Goal: Check status: Check status

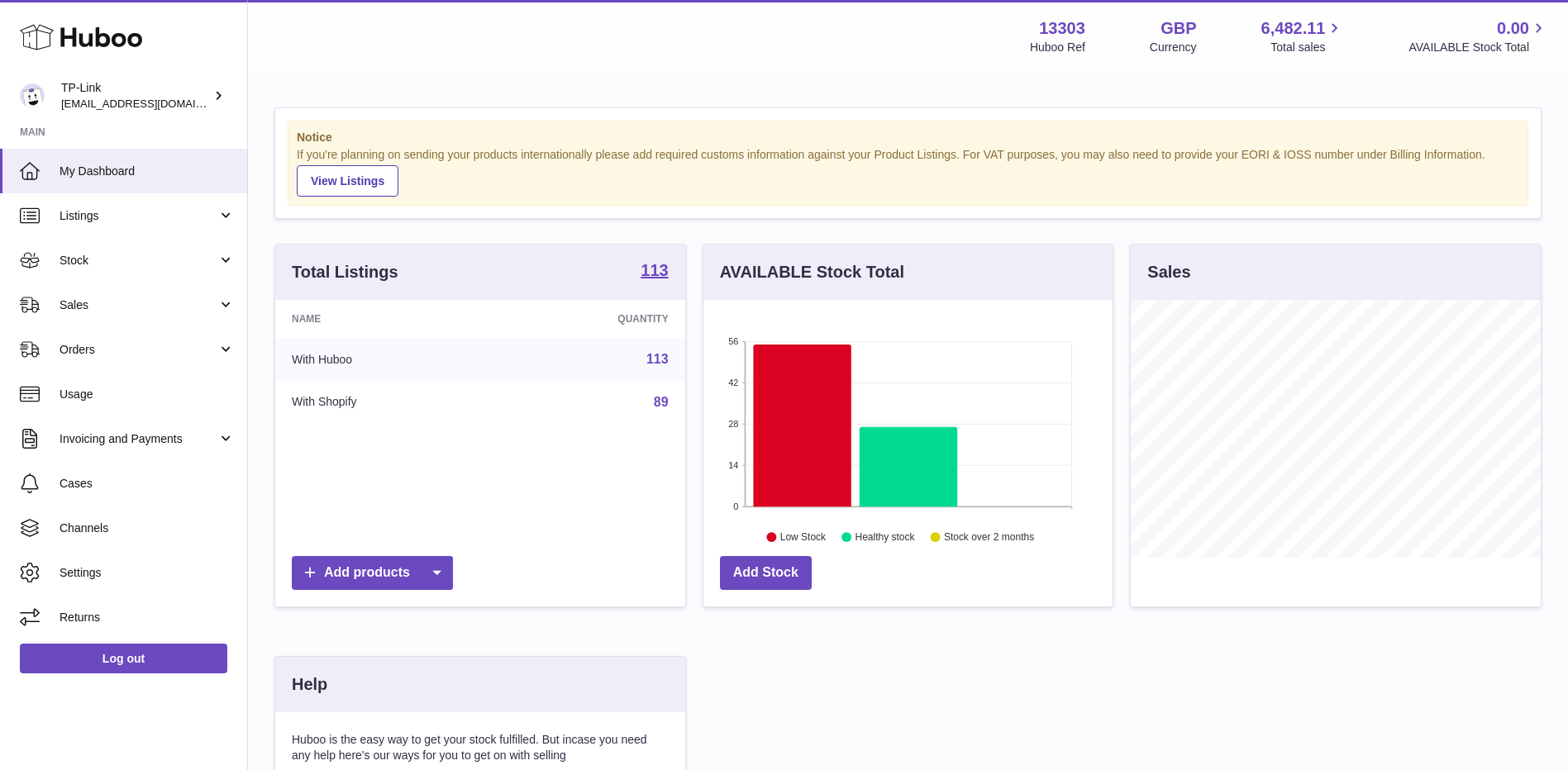
scroll to position [258, 409]
click at [136, 302] on span "Sales" at bounding box center [138, 304] width 158 height 15
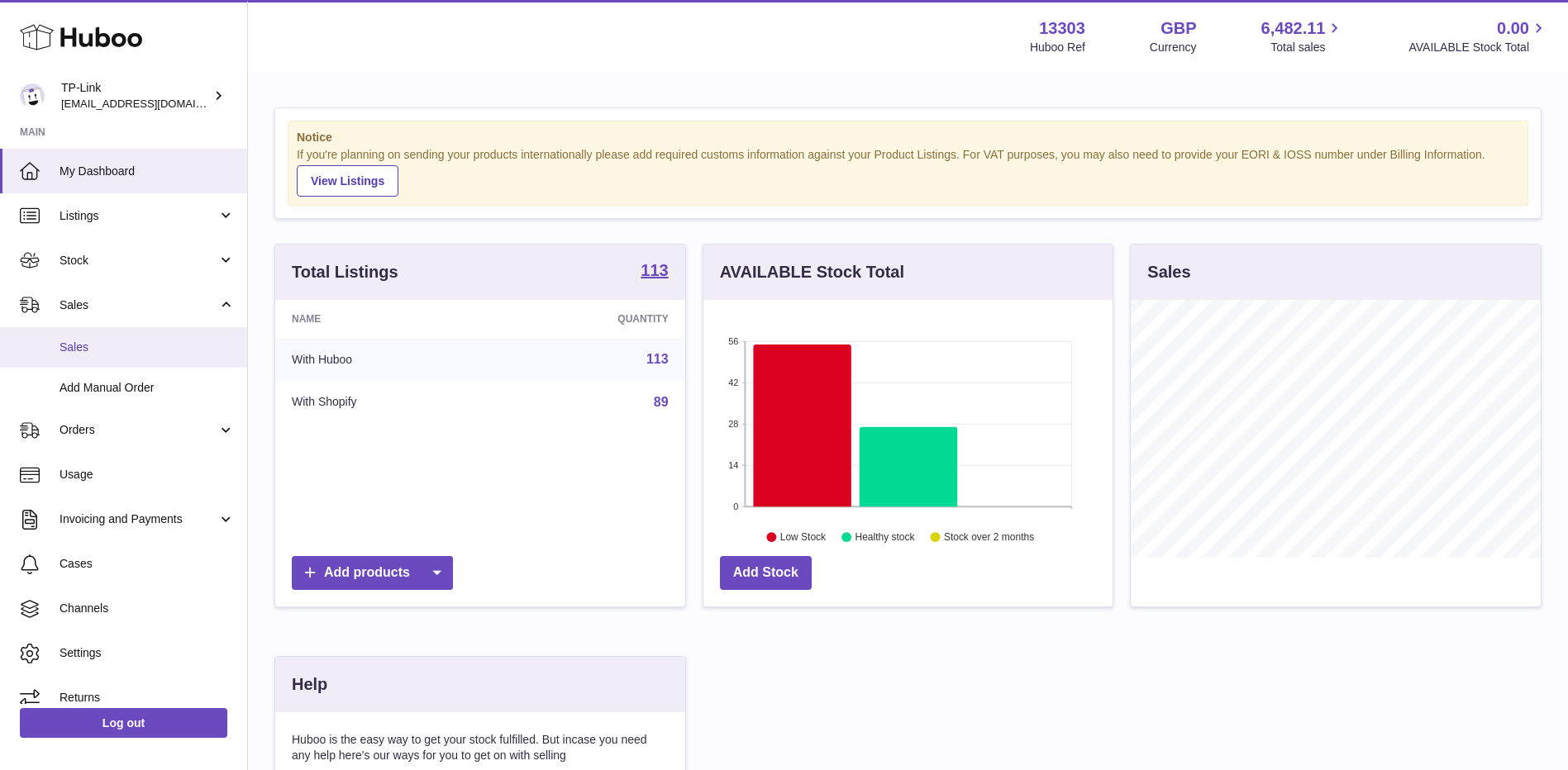
click at [108, 342] on span "Sales" at bounding box center [146, 346] width 175 height 15
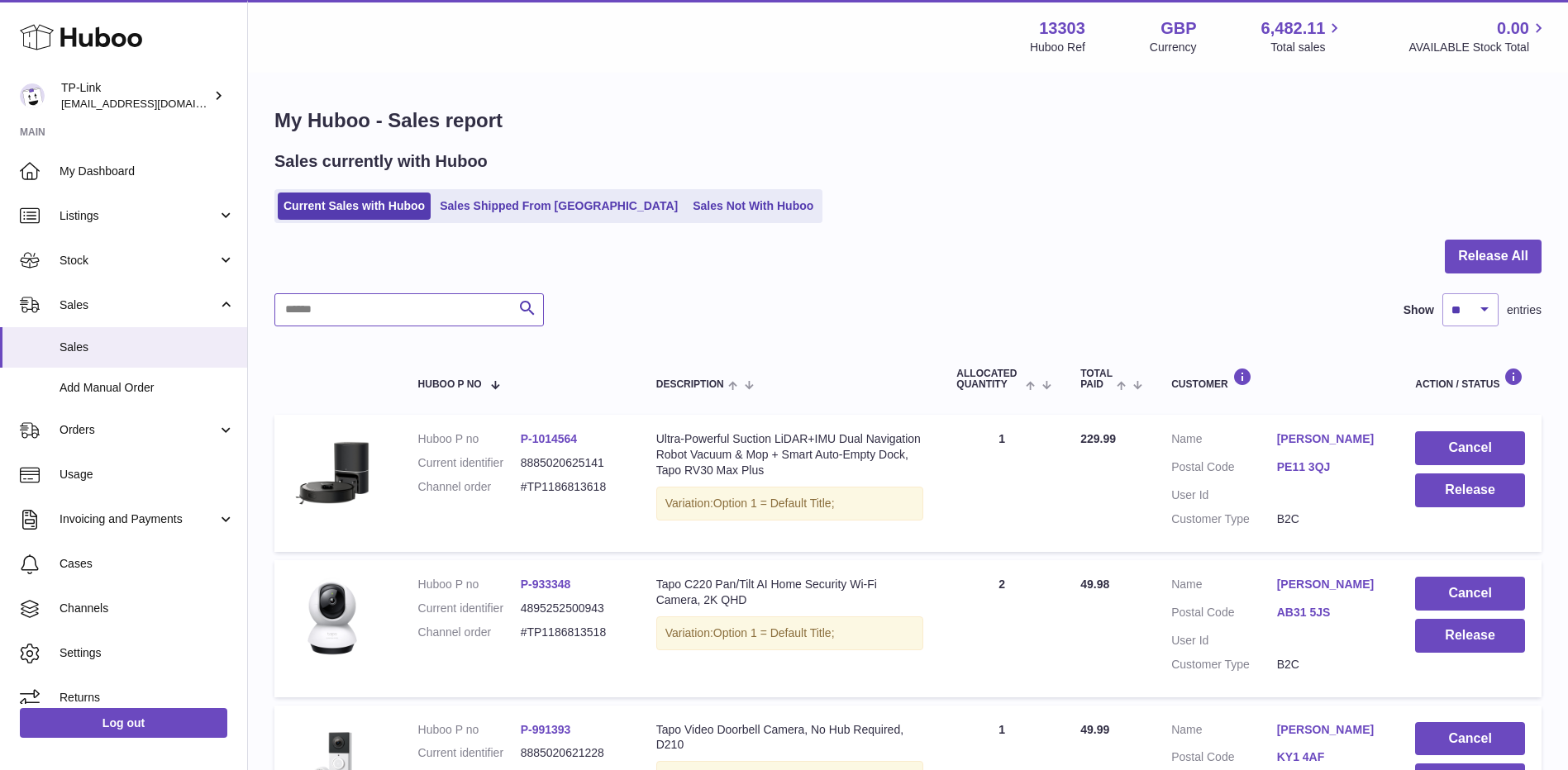
click at [433, 309] on input "text" at bounding box center [409, 310] width 269 height 33
paste input "**********"
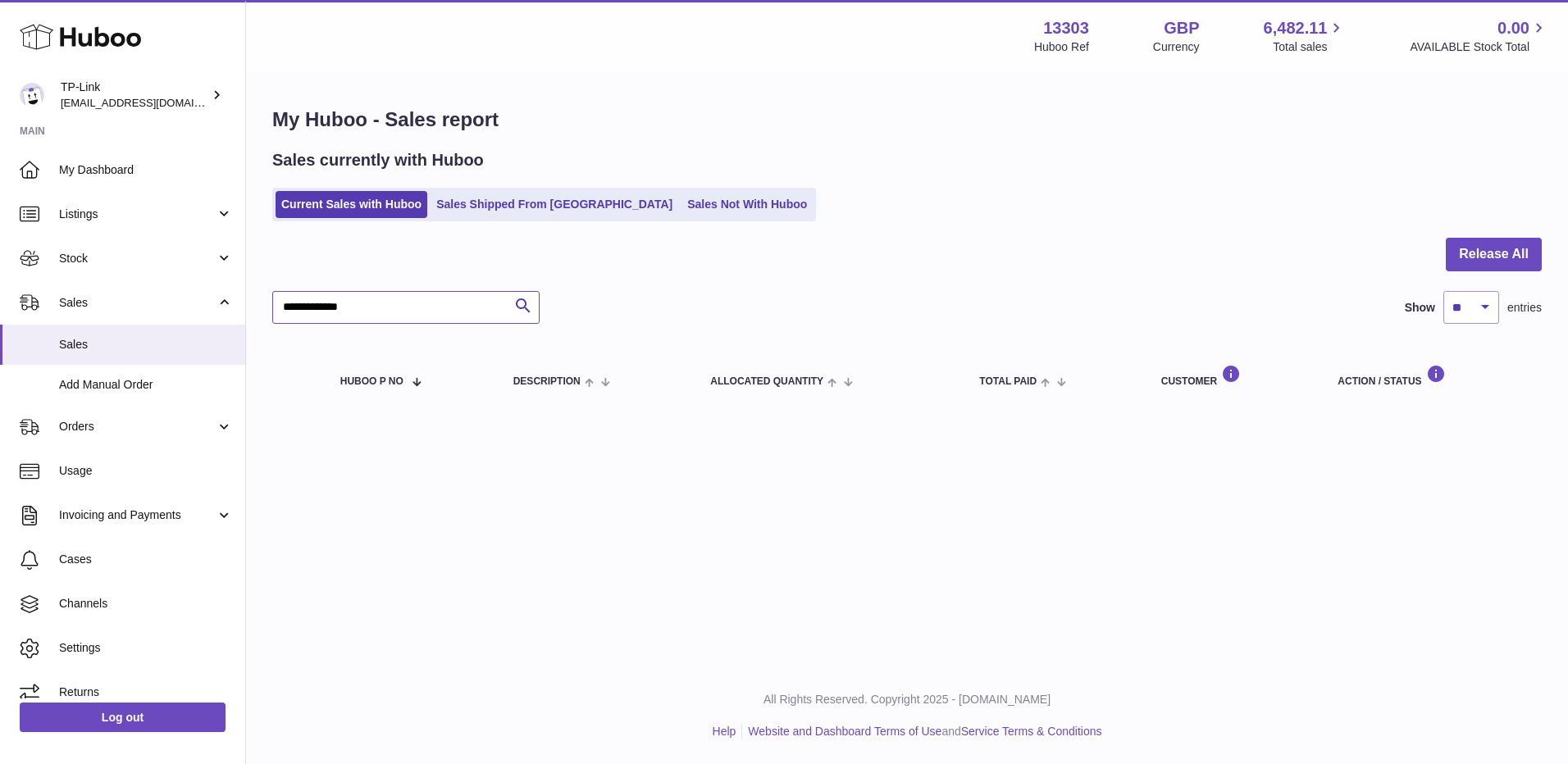
type input "**********"
click at [516, 191] on link "Sales Shipped From [GEOGRAPHIC_DATA]" at bounding box center [554, 205] width 248 height 27
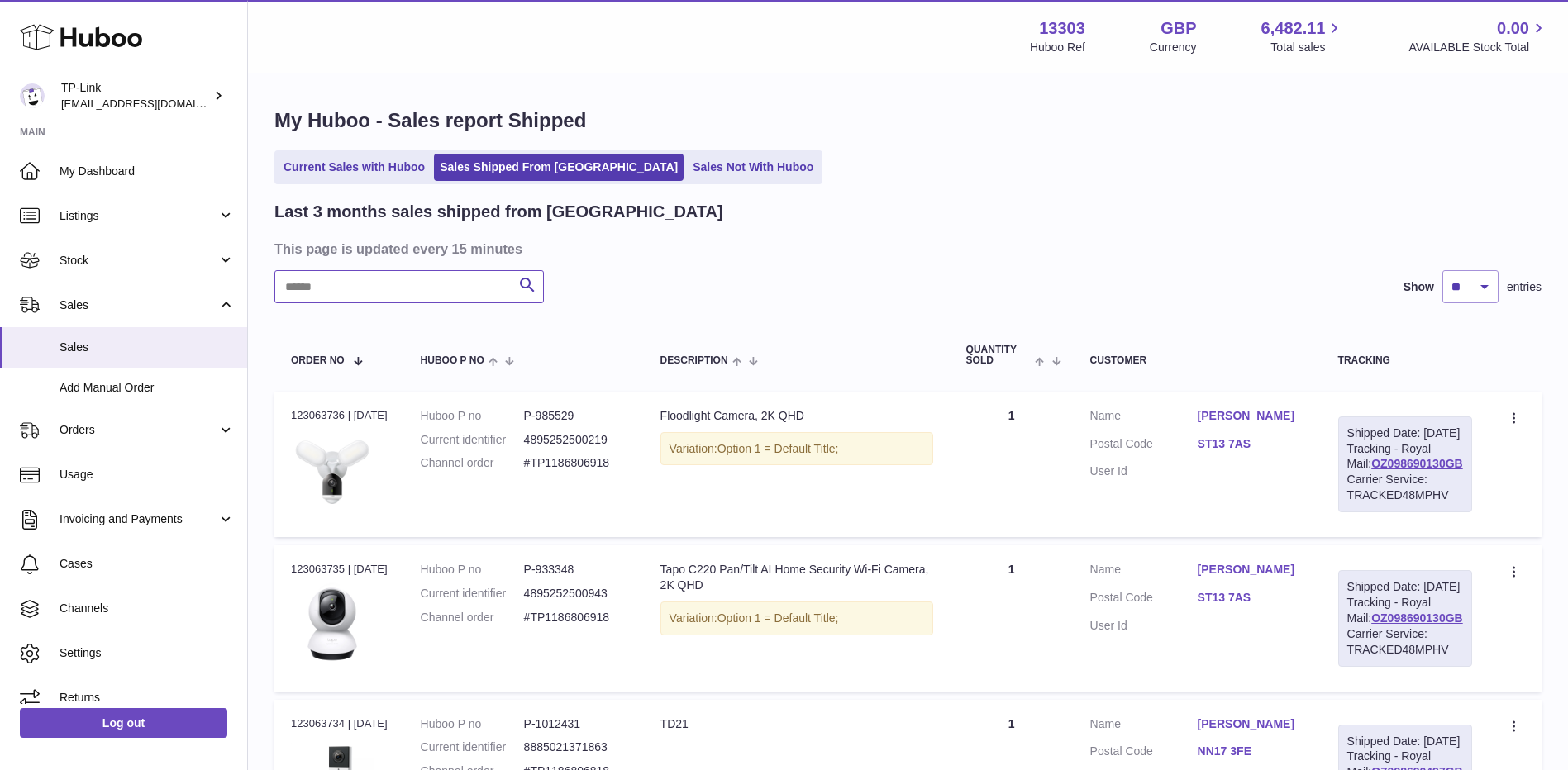
click at [426, 278] on input "text" at bounding box center [409, 286] width 269 height 33
paste input "**********"
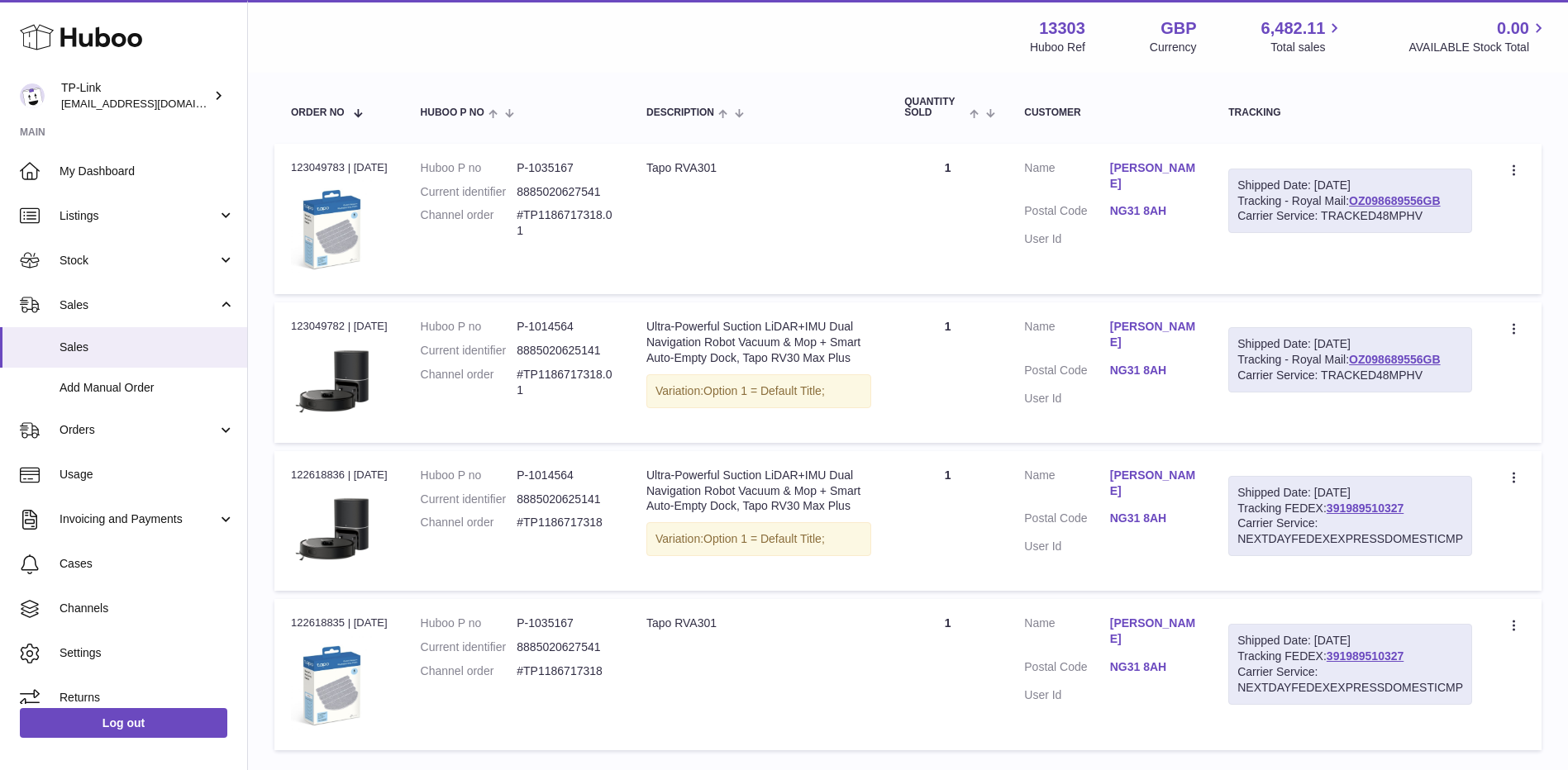
scroll to position [330, 0]
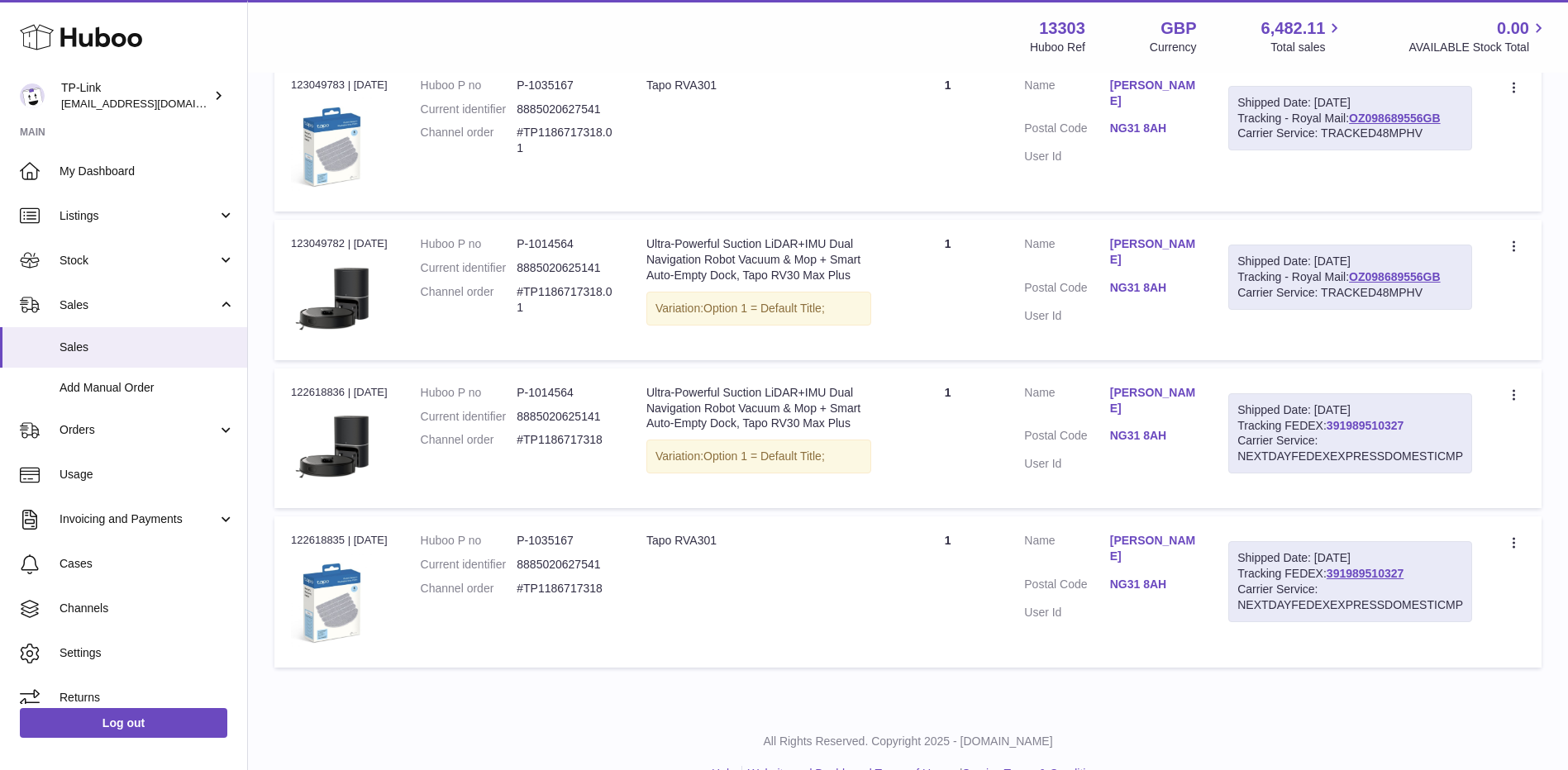
type input "**********"
click at [1365, 423] on link "391989510327" at bounding box center [1365, 425] width 77 height 13
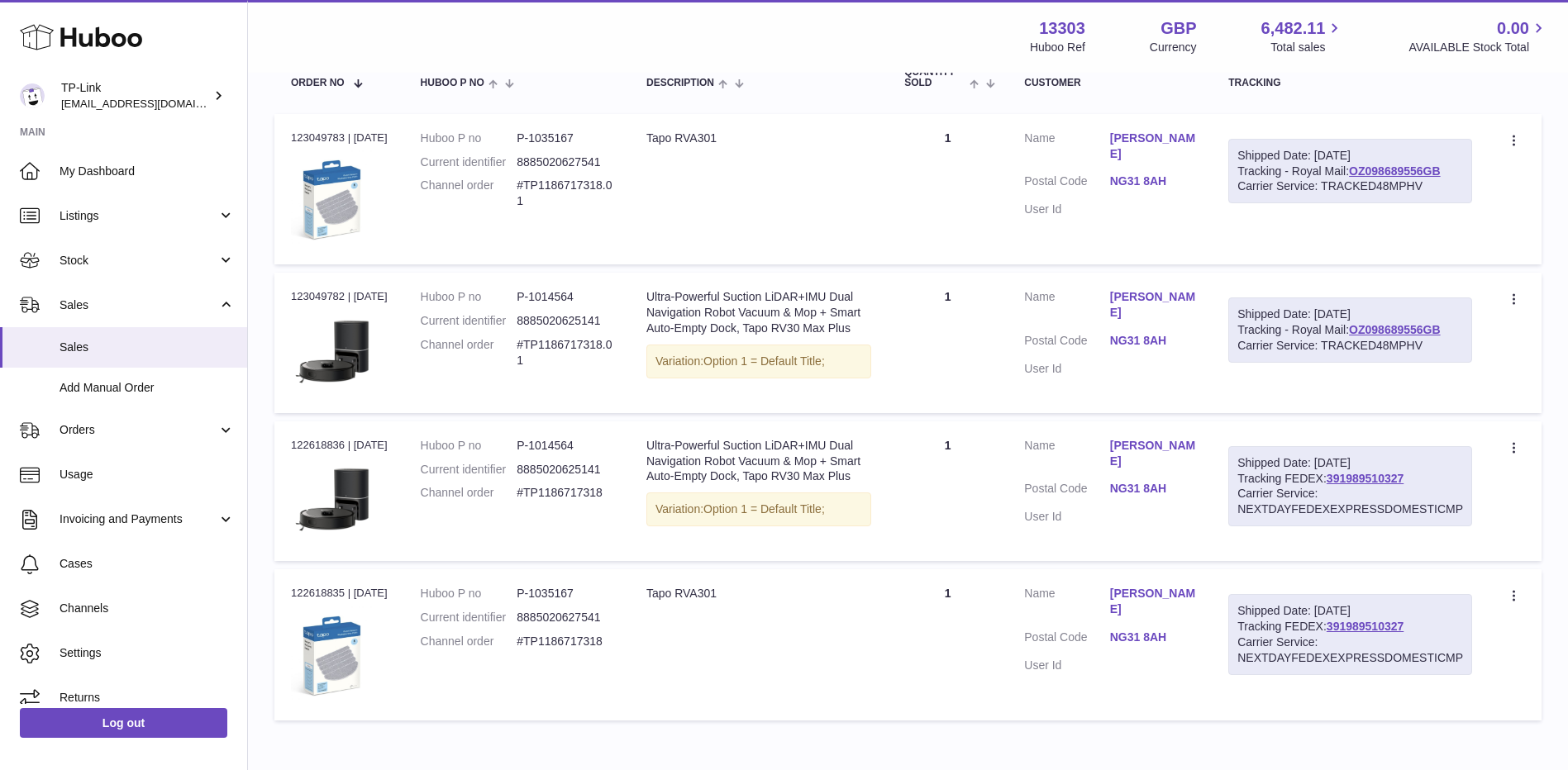
scroll to position [248, 0]
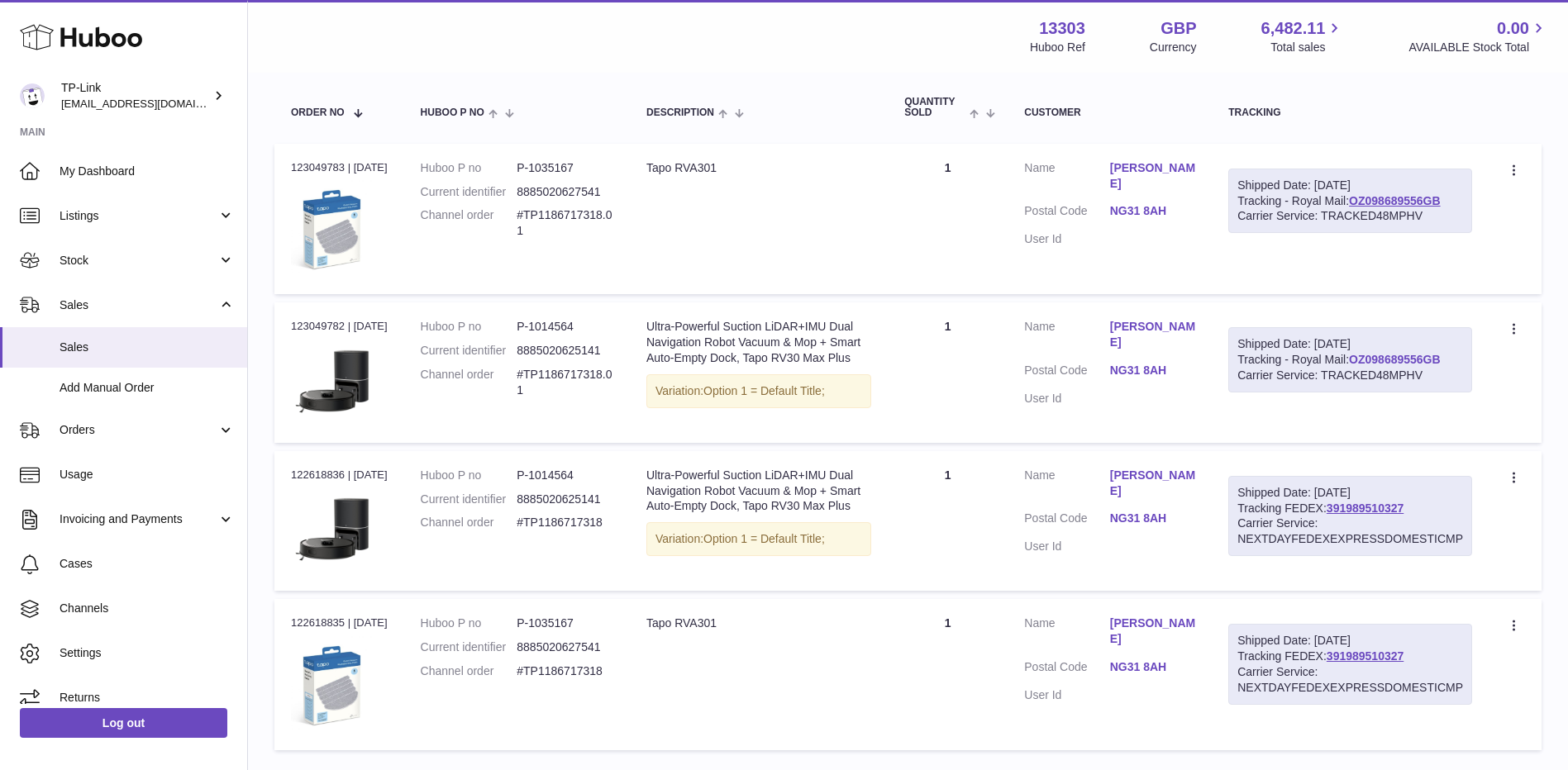
click at [1366, 360] on link "OZ098689556GB" at bounding box center [1395, 359] width 92 height 13
drag, startPoint x: 1425, startPoint y: 507, endPoint x: 1332, endPoint y: 513, distance: 93.2
click at [1332, 513] on div "Shipped Date: 11th Aug 2025 Tracking FEDEX: 391989510327 Carrier Service: NEXTD…" at bounding box center [1350, 516] width 244 height 81
copy link "391989510327"
drag, startPoint x: 525, startPoint y: 371, endPoint x: 610, endPoint y: 379, distance: 85.4
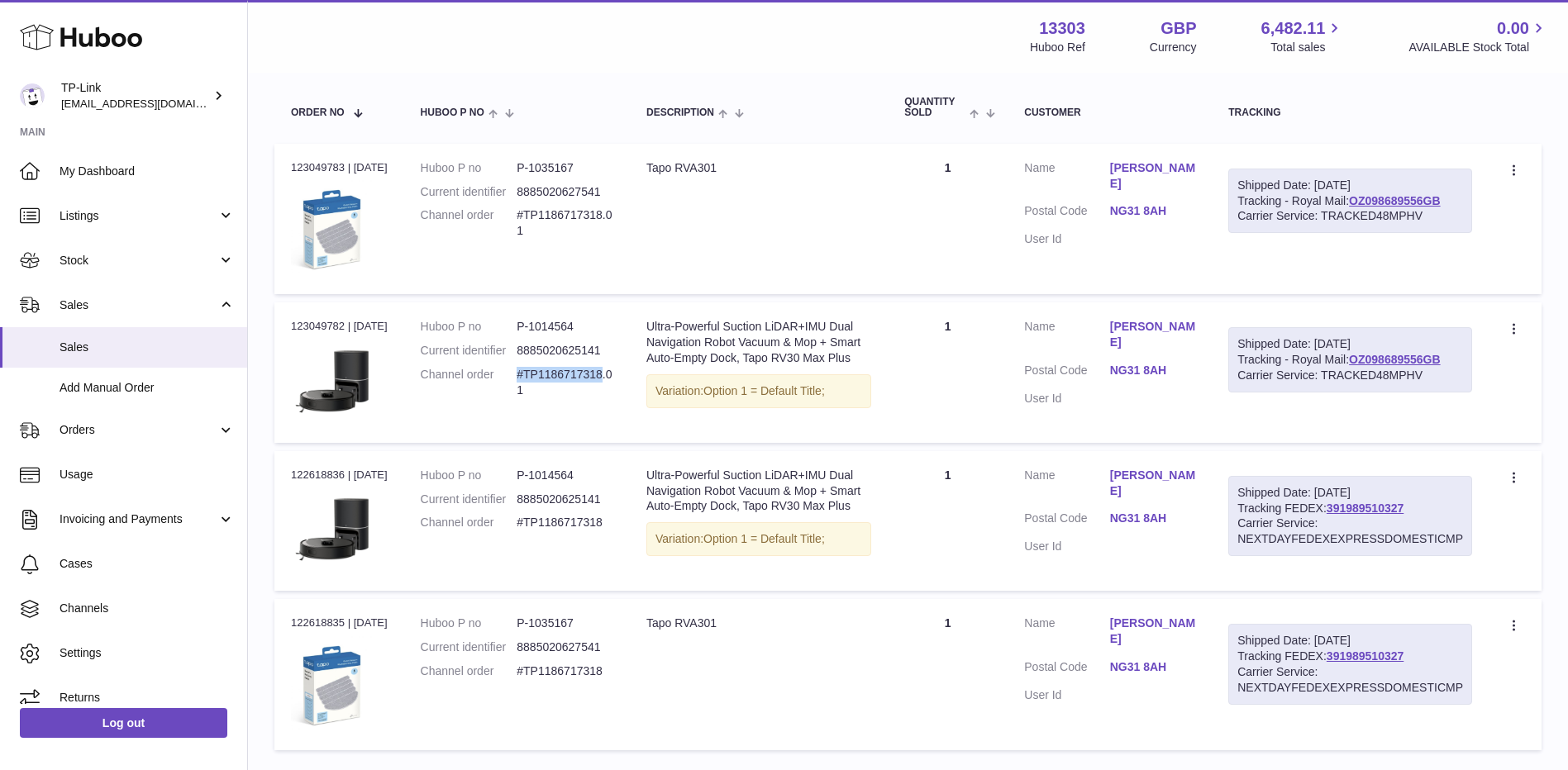
click at [610, 379] on dd "#TP1186717318.01" at bounding box center [565, 382] width 97 height 31
copy dd "#TP1186717318"
drag, startPoint x: 1454, startPoint y: 354, endPoint x: 1352, endPoint y: 360, distance: 102.2
click at [1352, 360] on div "Shipped Date: 18th Aug 2025 Tracking - Royal Mail: OZ098689556GB Carrier Servic…" at bounding box center [1350, 360] width 244 height 66
copy link "OZ098689556GB"
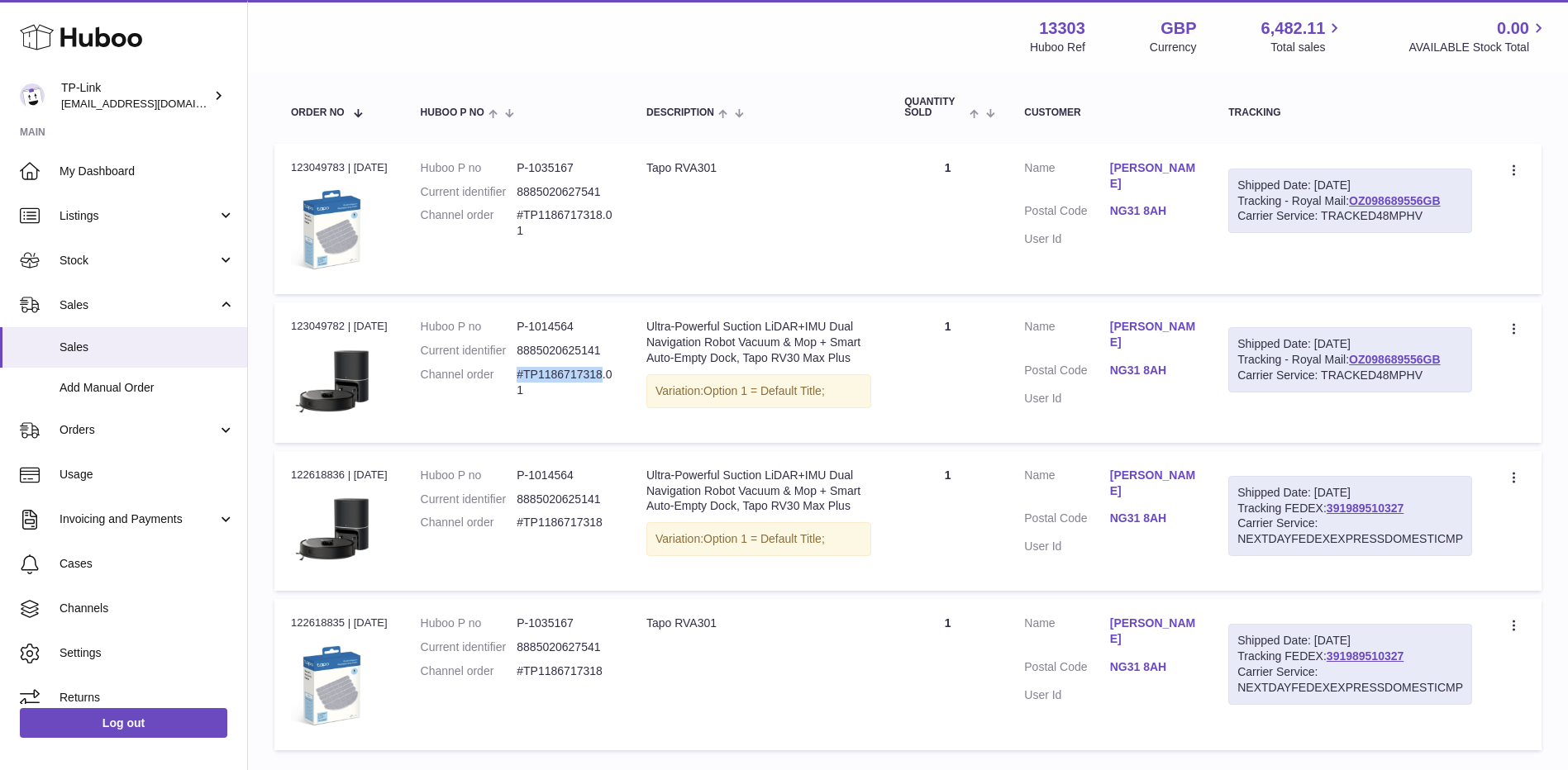
scroll to position [0, 0]
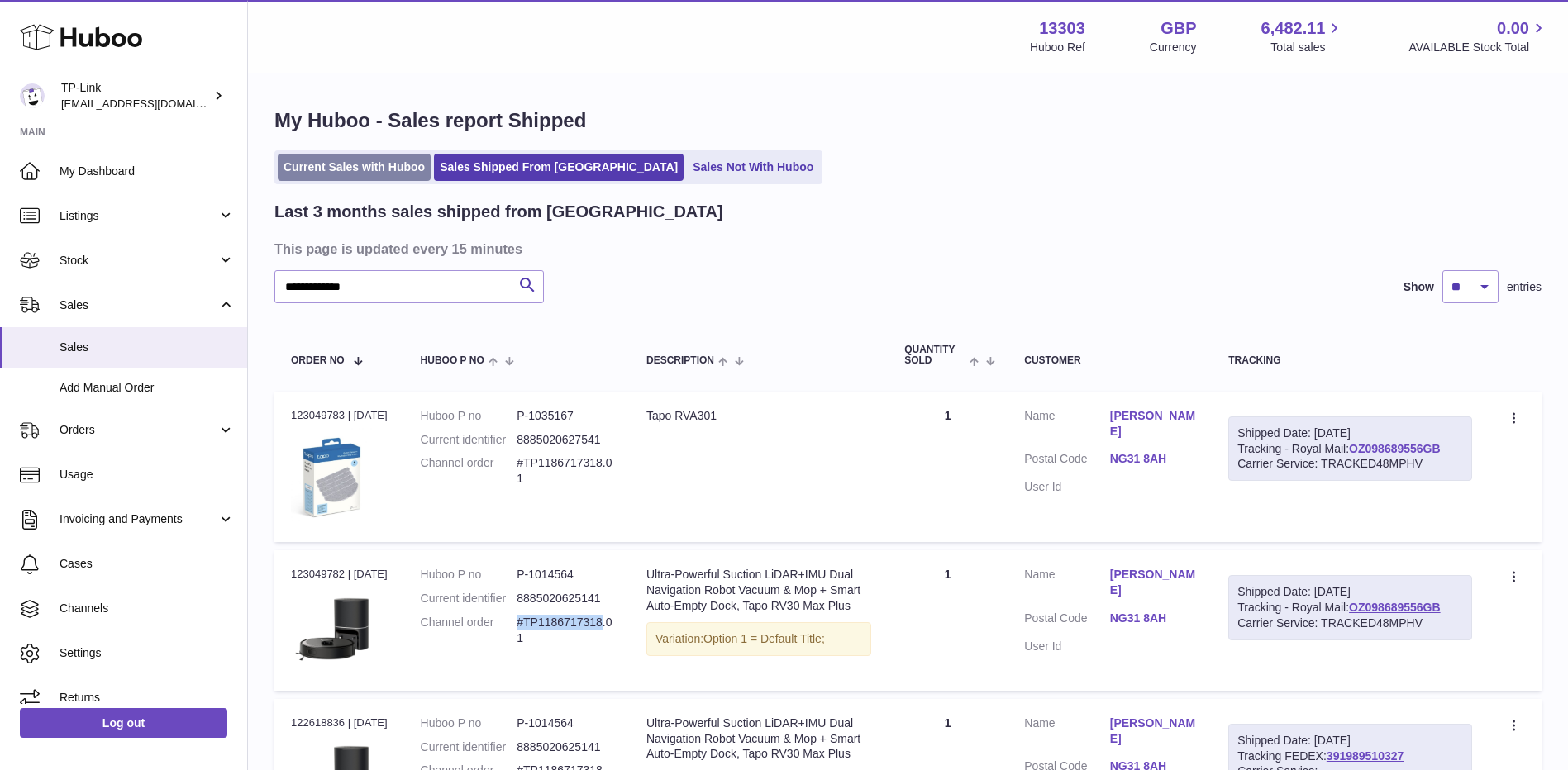
click at [419, 168] on link "Current Sales with Huboo" at bounding box center [354, 167] width 153 height 27
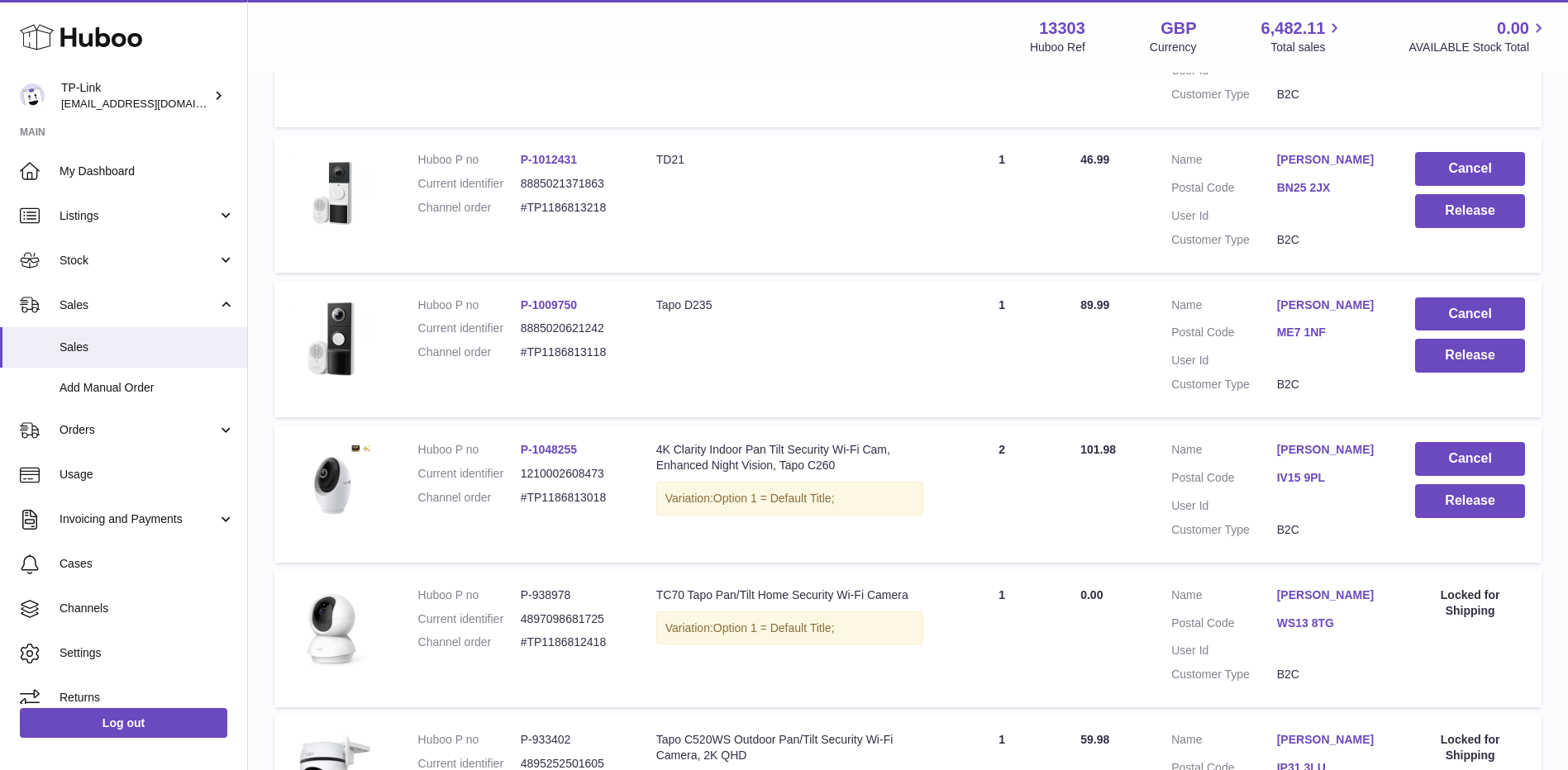
scroll to position [1157, 0]
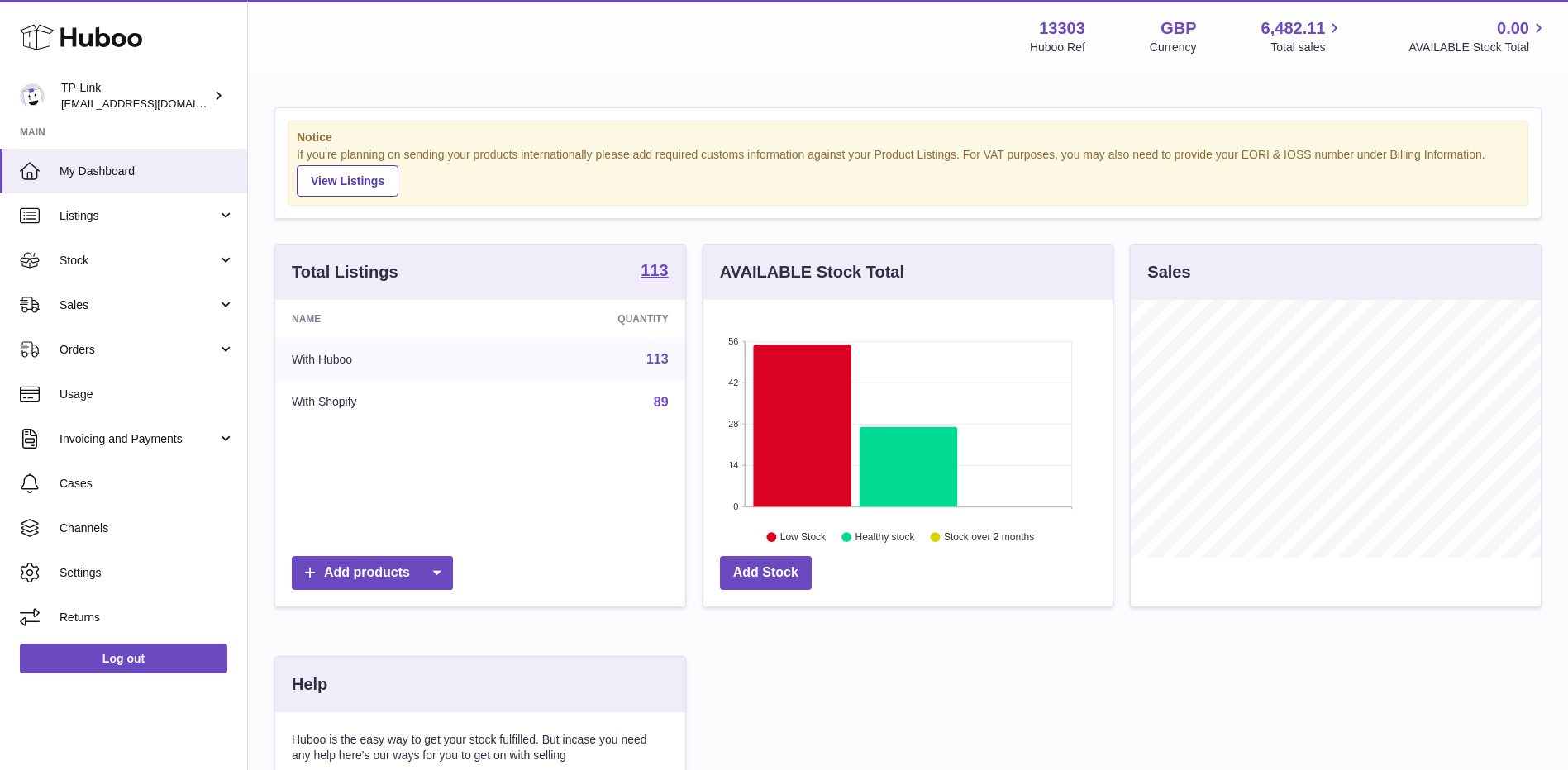
scroll to position [258, 409]
click at [103, 321] on link "Sales" at bounding box center [123, 305] width 247 height 45
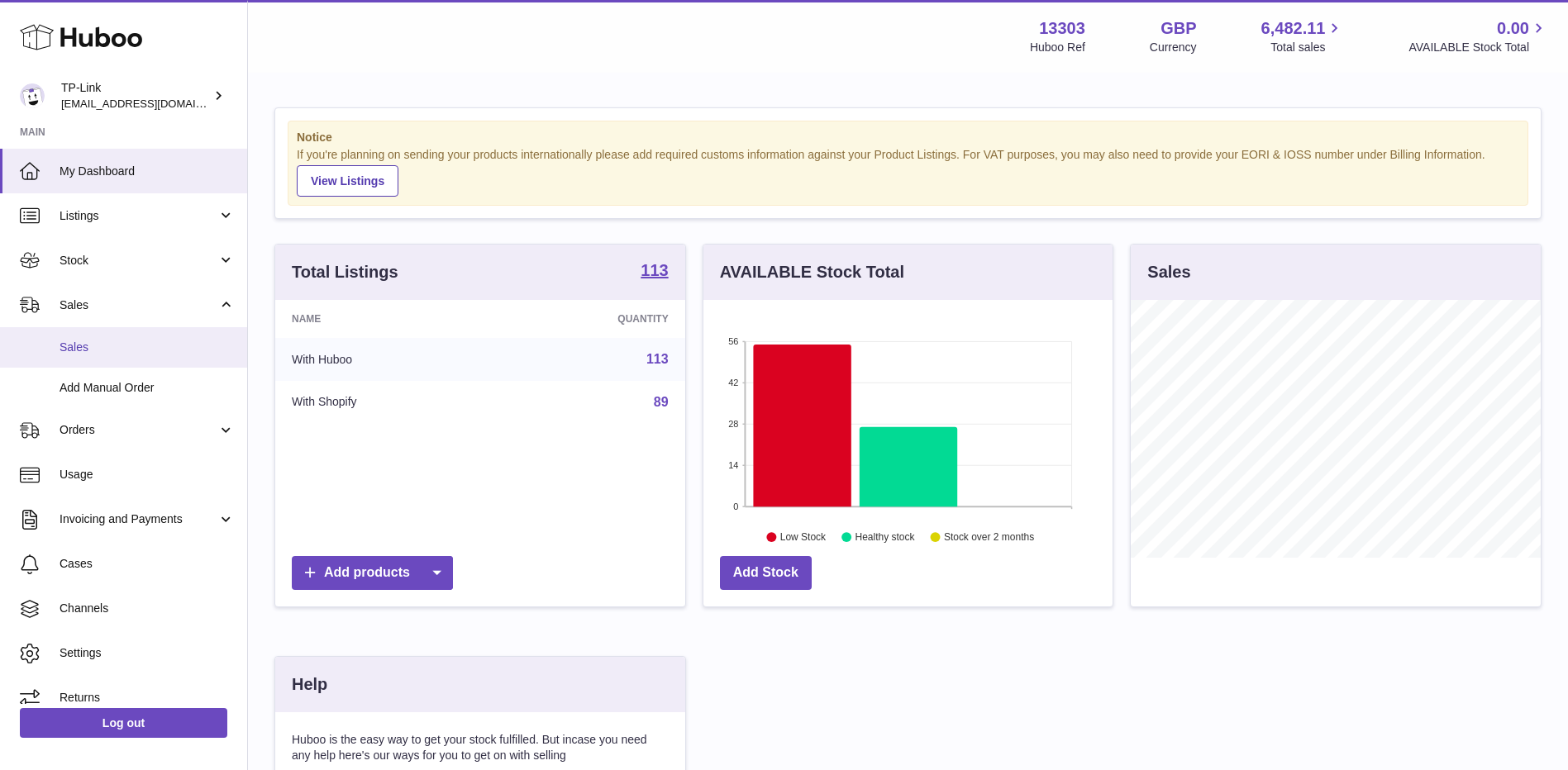
click at [107, 334] on link "Sales" at bounding box center [123, 347] width 247 height 40
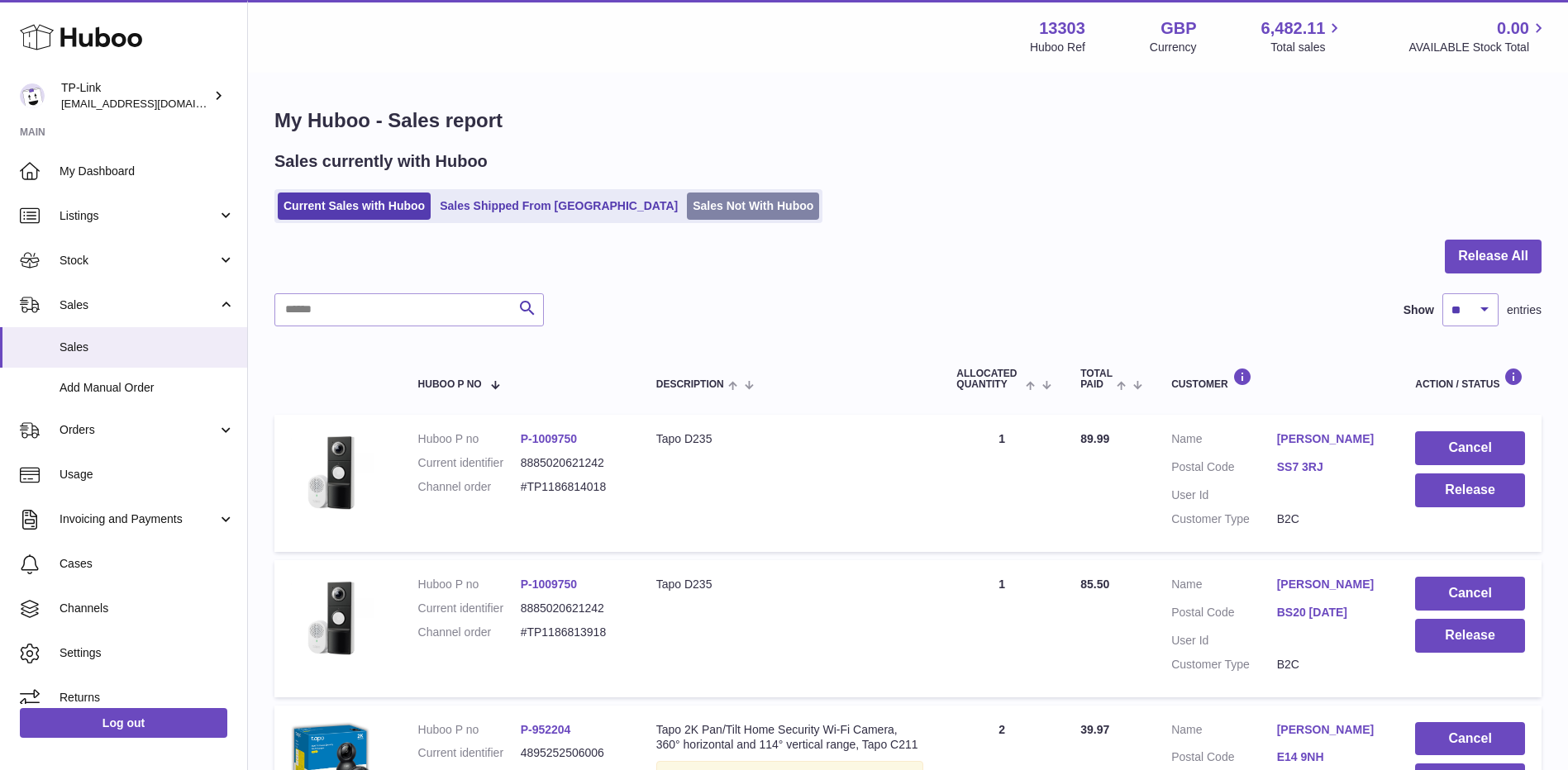
click at [687, 208] on link "Sales Not With Huboo" at bounding box center [752, 206] width 132 height 27
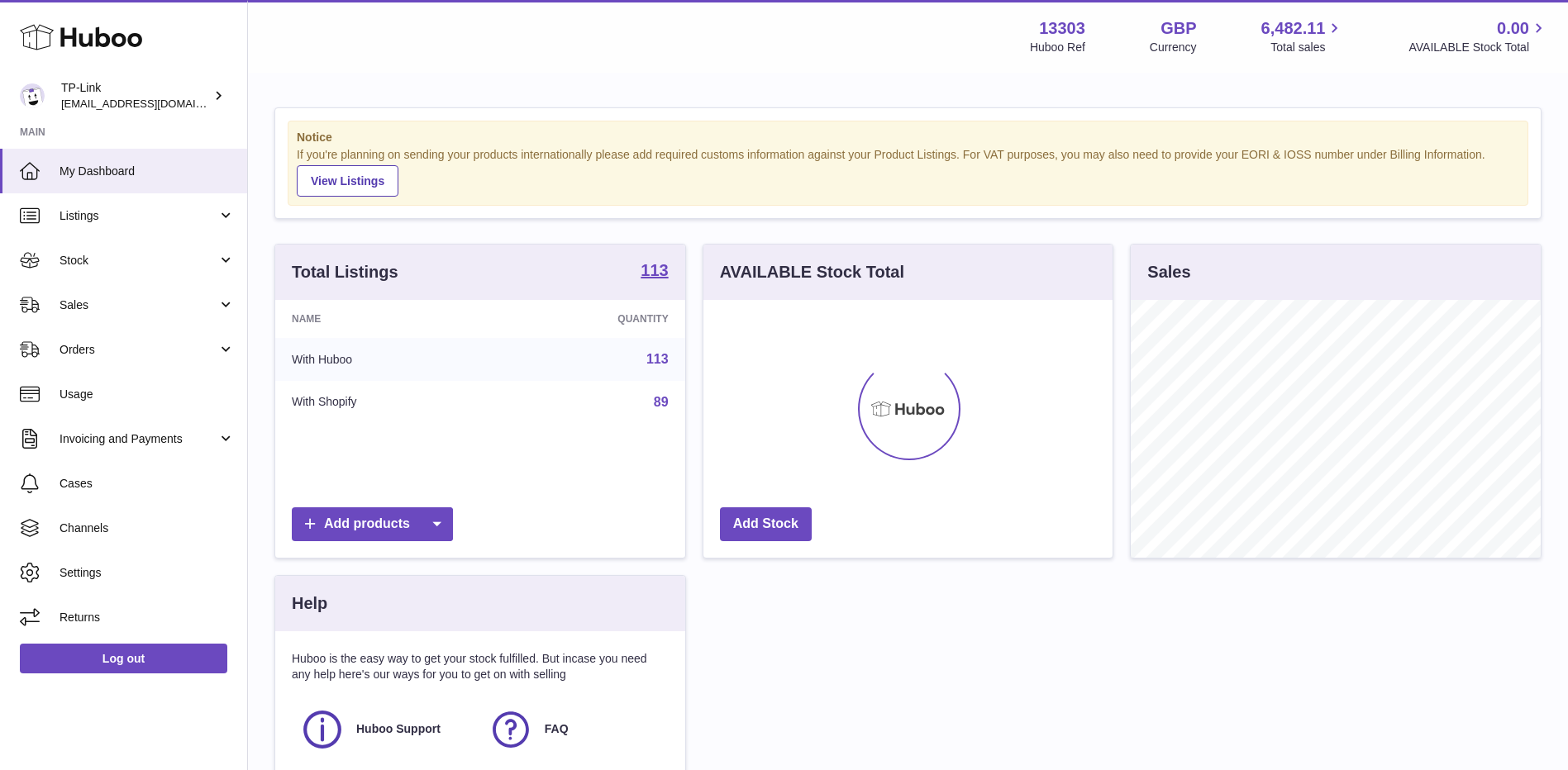
scroll to position [258, 409]
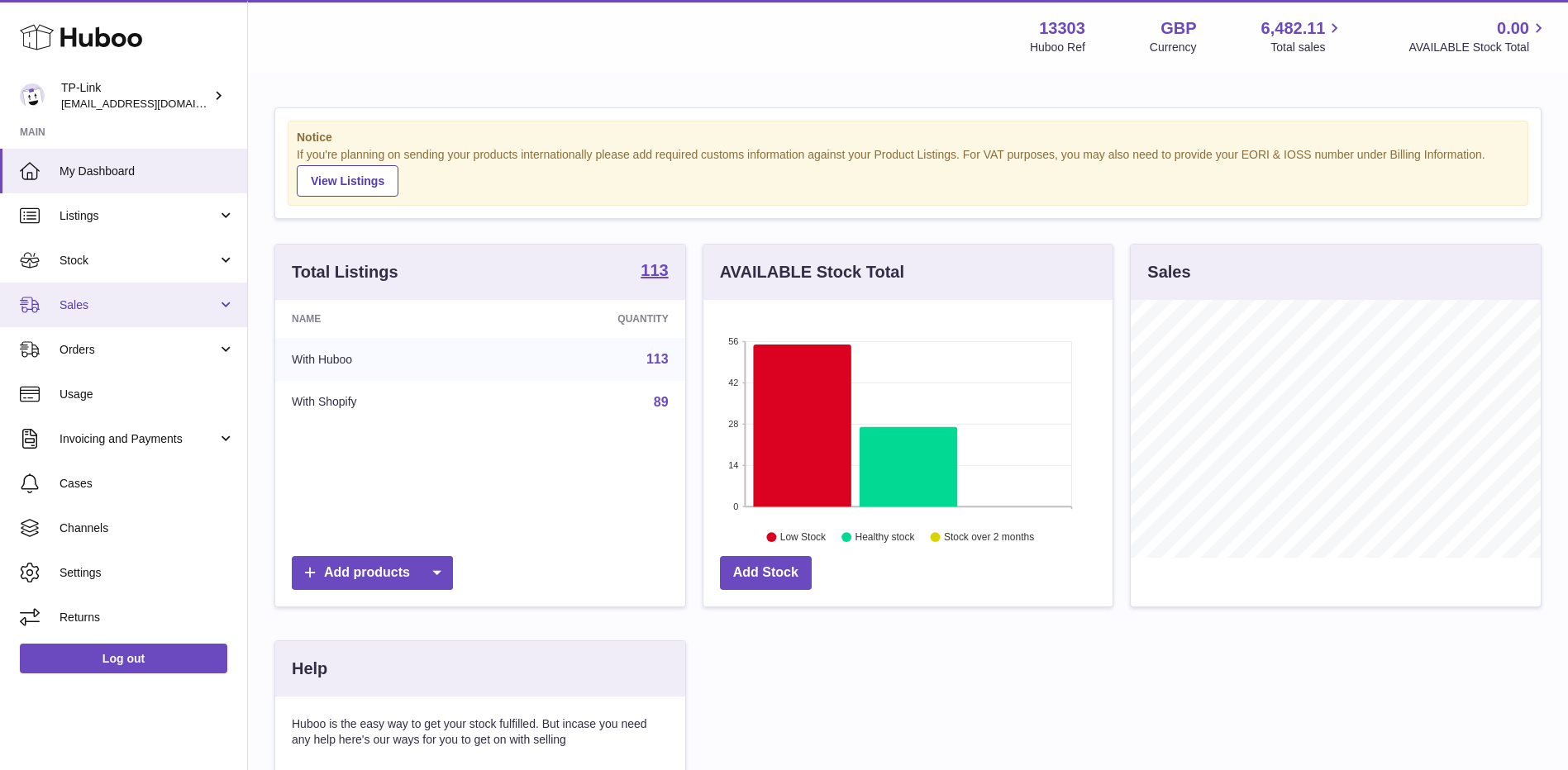
click at [183, 293] on link "Sales" at bounding box center [123, 305] width 247 height 45
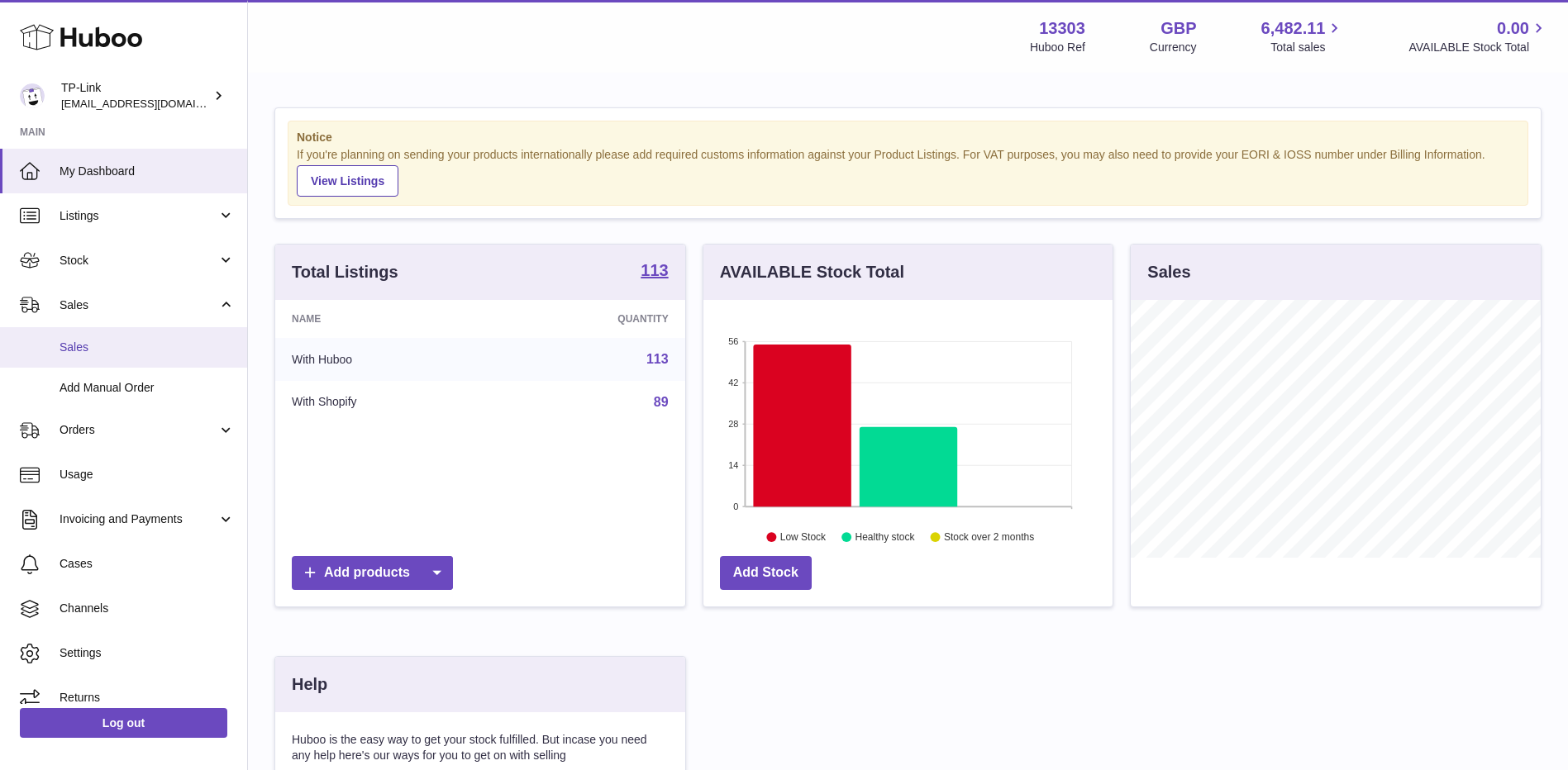
click at [125, 346] on span "Sales" at bounding box center [146, 346] width 175 height 15
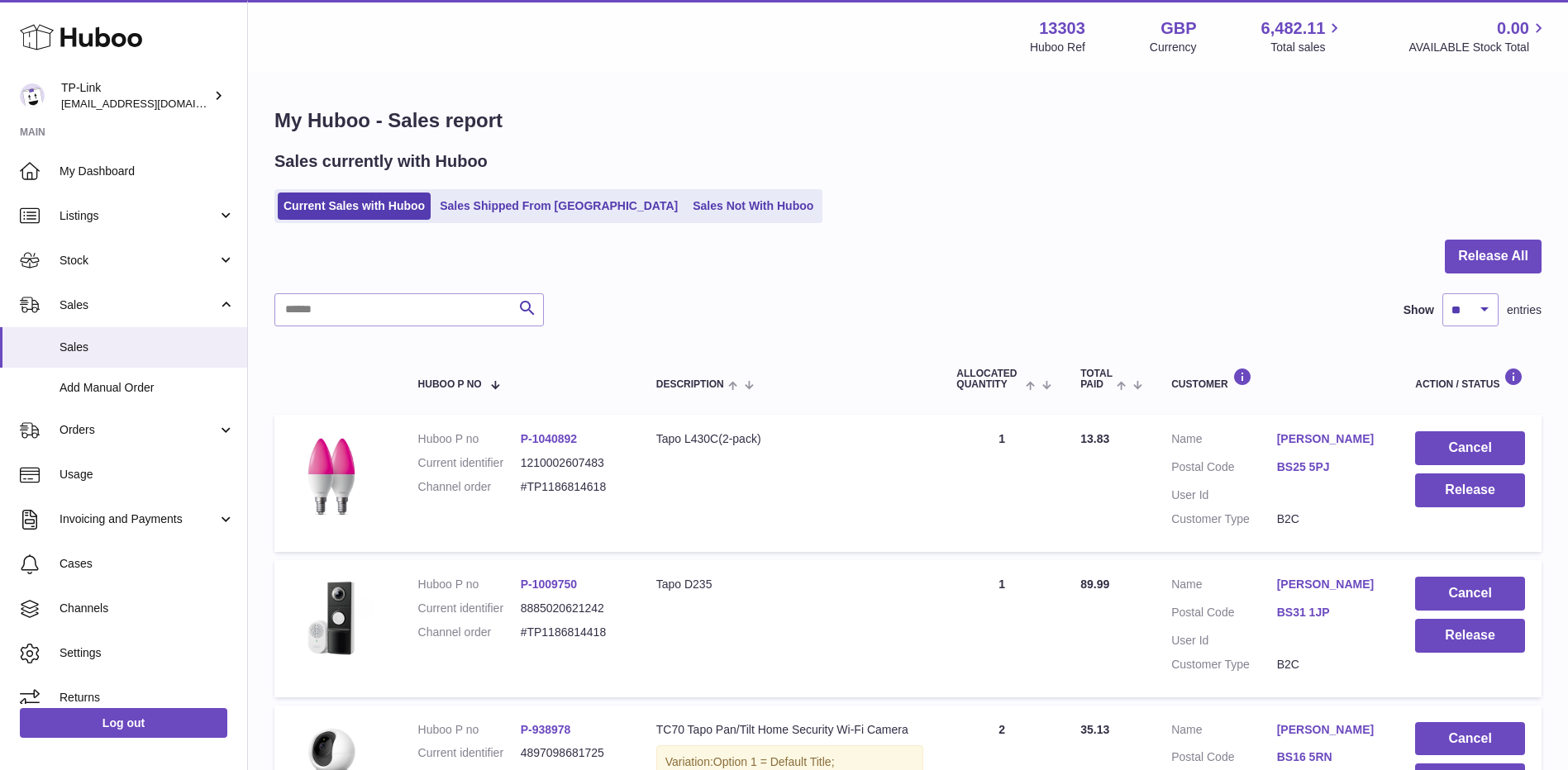
click at [838, 244] on div at bounding box center [908, 267] width 1267 height 54
click at [687, 208] on link "Sales Not With Huboo" at bounding box center [752, 206] width 132 height 27
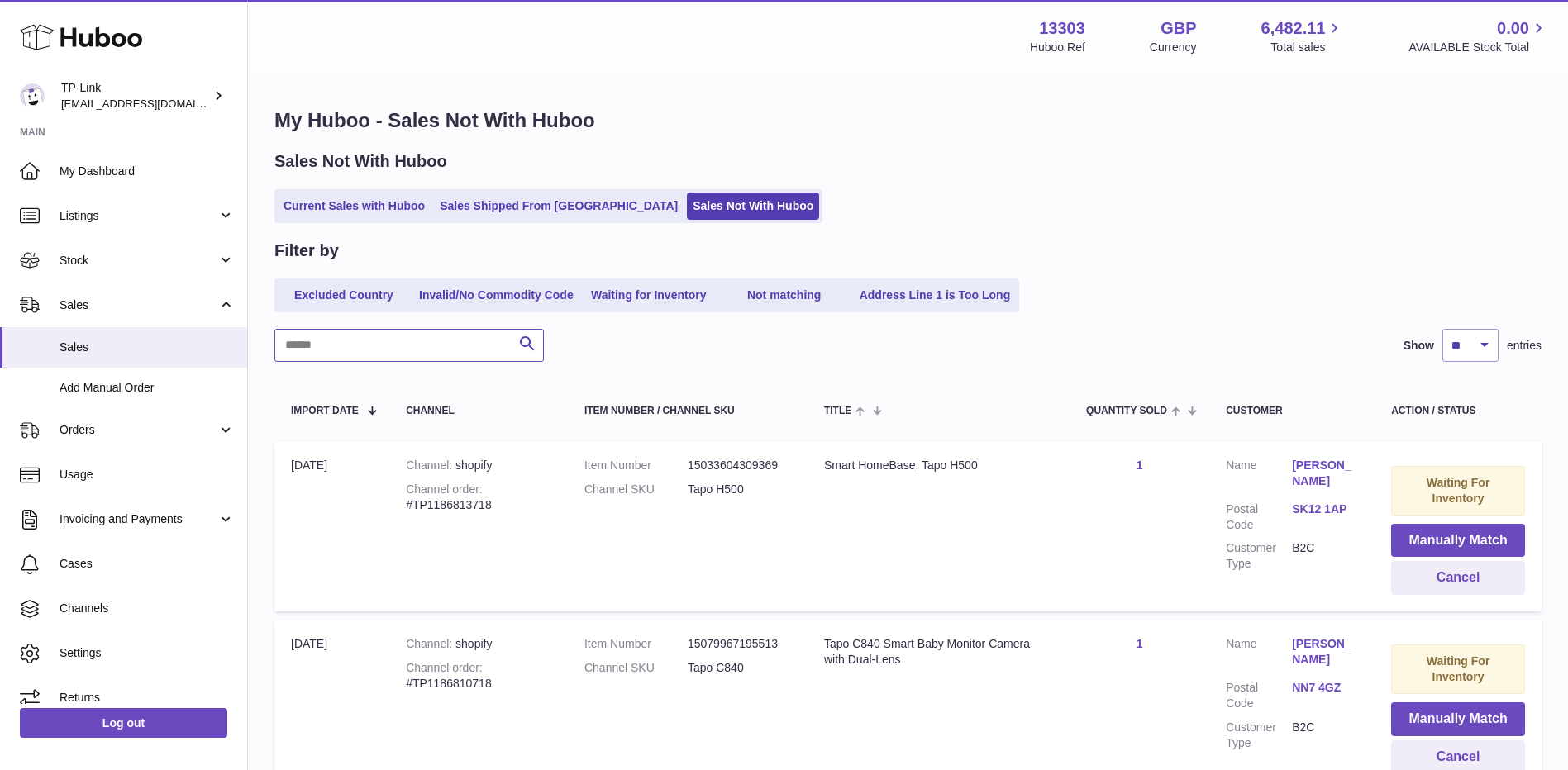
click at [434, 345] on input "text" at bounding box center [409, 345] width 269 height 33
paste input "**********"
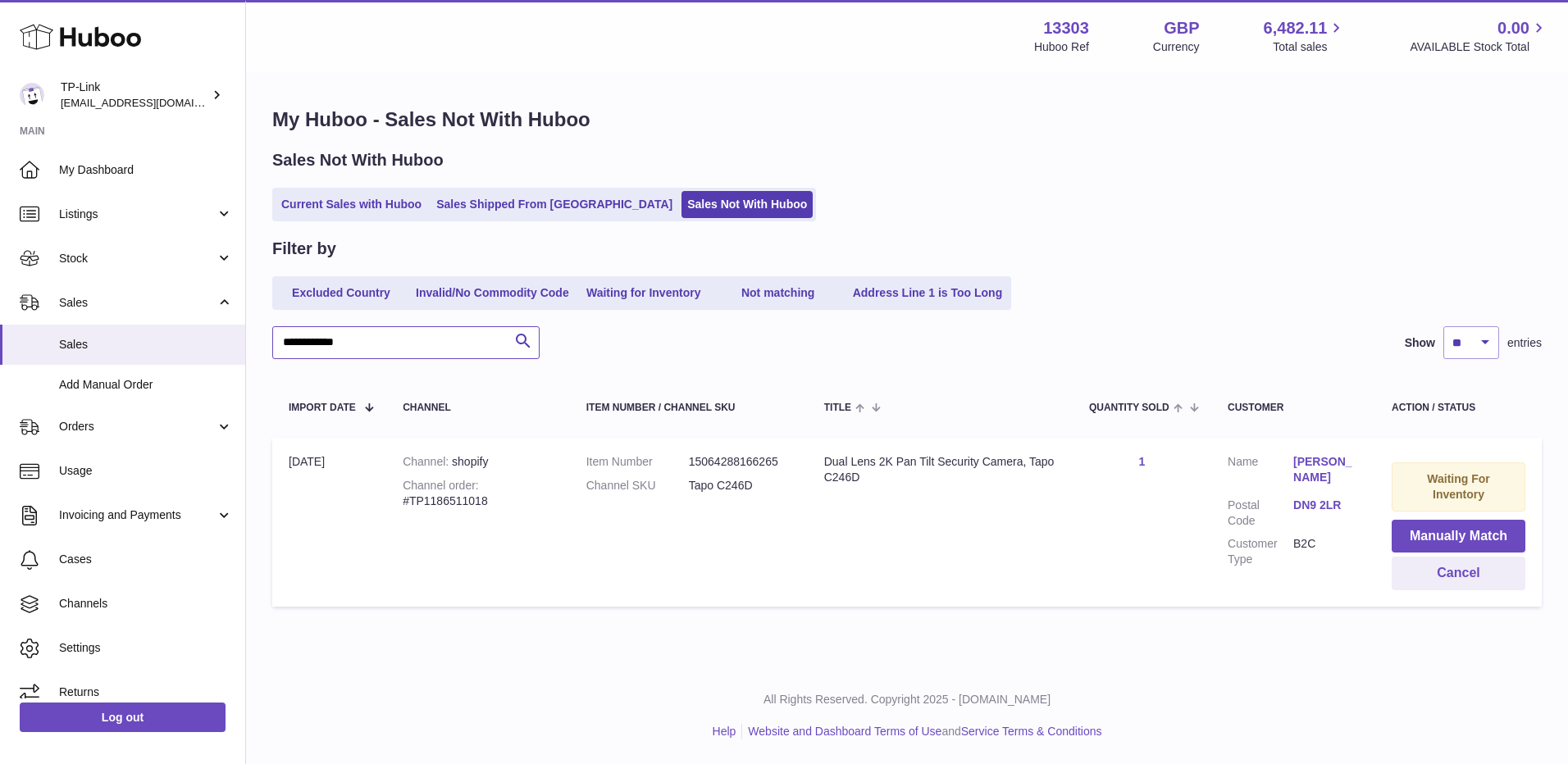
type input "**********"
